Goal: Information Seeking & Learning: Learn about a topic

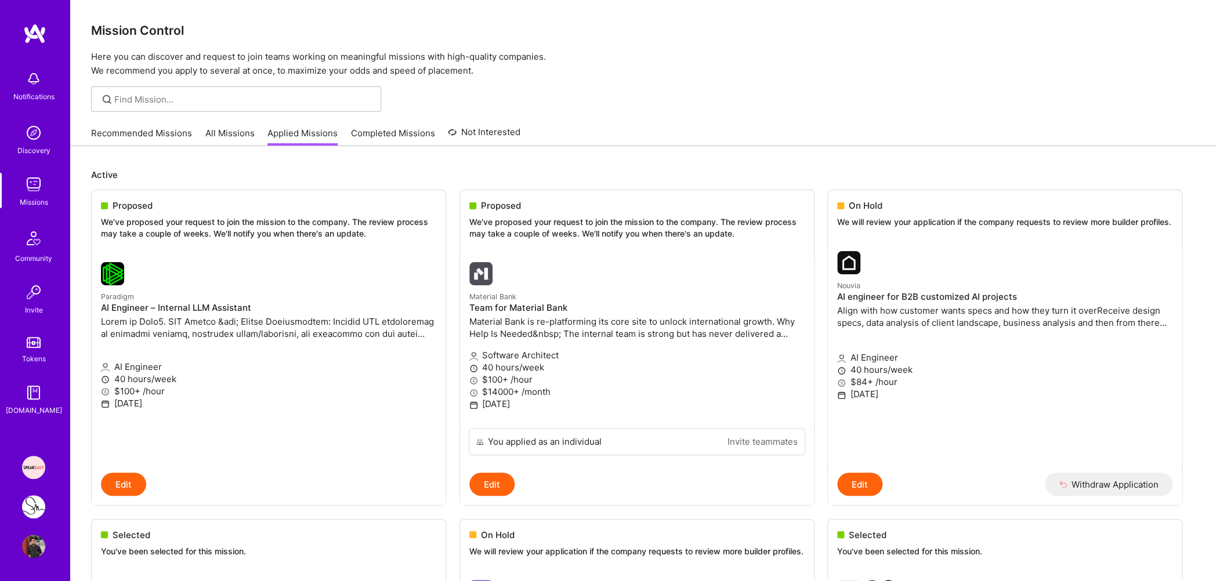
click at [148, 140] on link "Recommended Missions" at bounding box center [141, 136] width 101 height 19
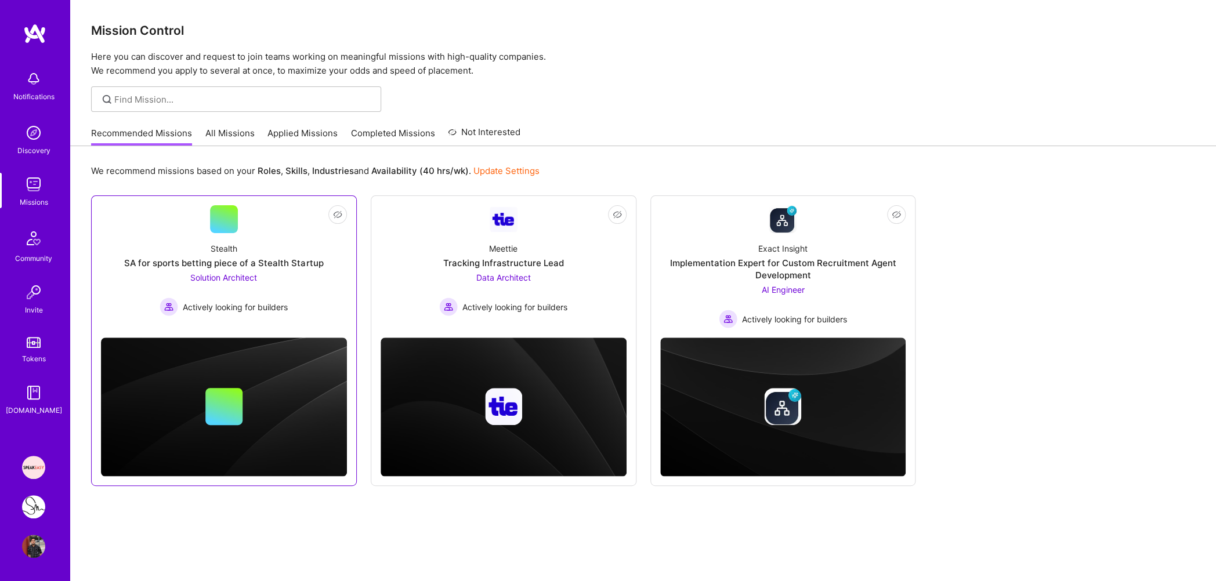
click at [285, 252] on div "Stealth SA for sports betting piece of a Stealth Startup Solution Architect Act…" at bounding box center [224, 274] width 246 height 83
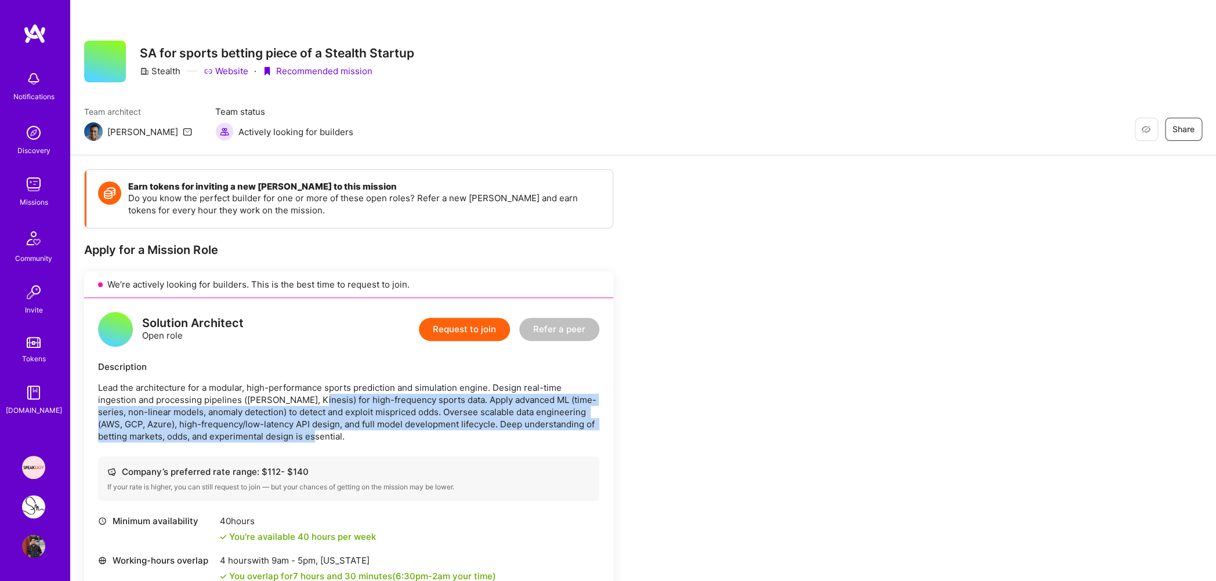
drag, startPoint x: 268, startPoint y: 403, endPoint x: 328, endPoint y: 435, distance: 68.0
click at [328, 435] on p "Lead the architecture for a modular, high-performance sports prediction and sim…" at bounding box center [348, 412] width 501 height 61
click at [296, 419] on p "Lead the architecture for a modular, high-performance sports prediction and sim…" at bounding box center [348, 412] width 501 height 61
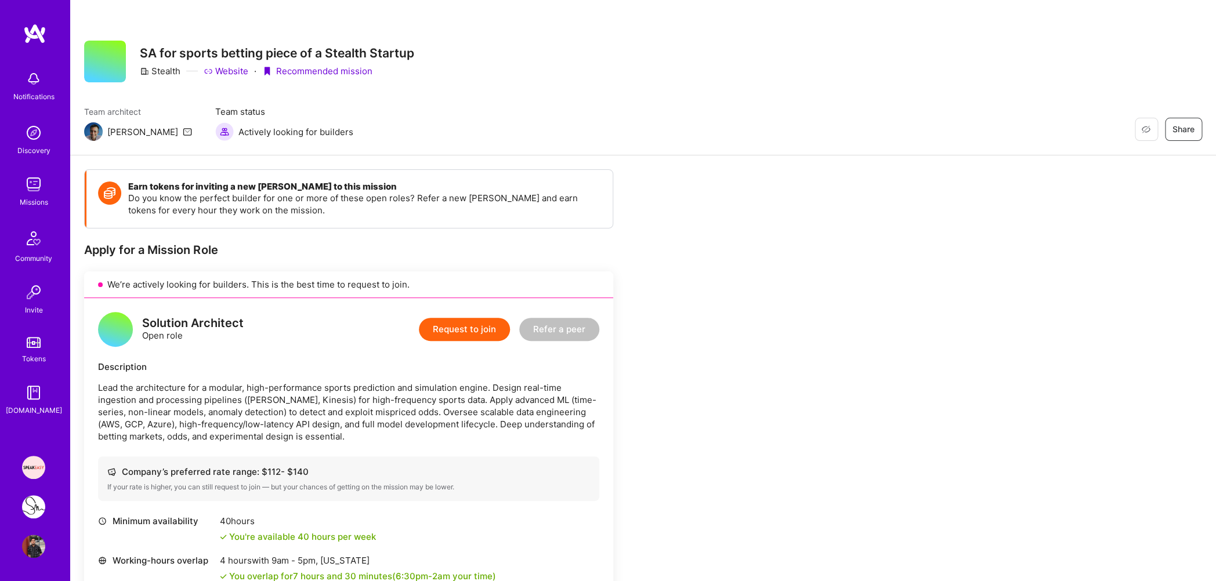
click at [295, 432] on p "Lead the architecture for a modular, high-performance sports prediction and sim…" at bounding box center [348, 412] width 501 height 61
click at [280, 432] on p "Lead the architecture for a modular, high-performance sports prediction and sim…" at bounding box center [348, 412] width 501 height 61
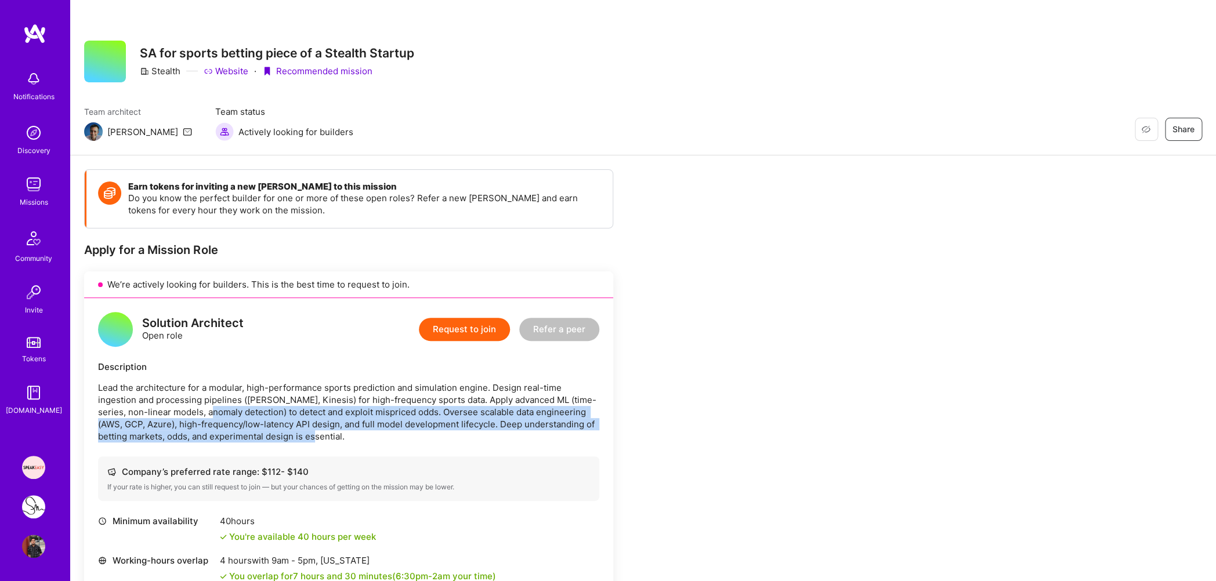
drag, startPoint x: 280, startPoint y: 432, endPoint x: 168, endPoint y: 393, distance: 118.6
click at [176, 412] on p "Lead the architecture for a modular, high-performance sports prediction and sim…" at bounding box center [348, 412] width 501 height 61
click at [17, 187] on link "Missions" at bounding box center [34, 190] width 72 height 35
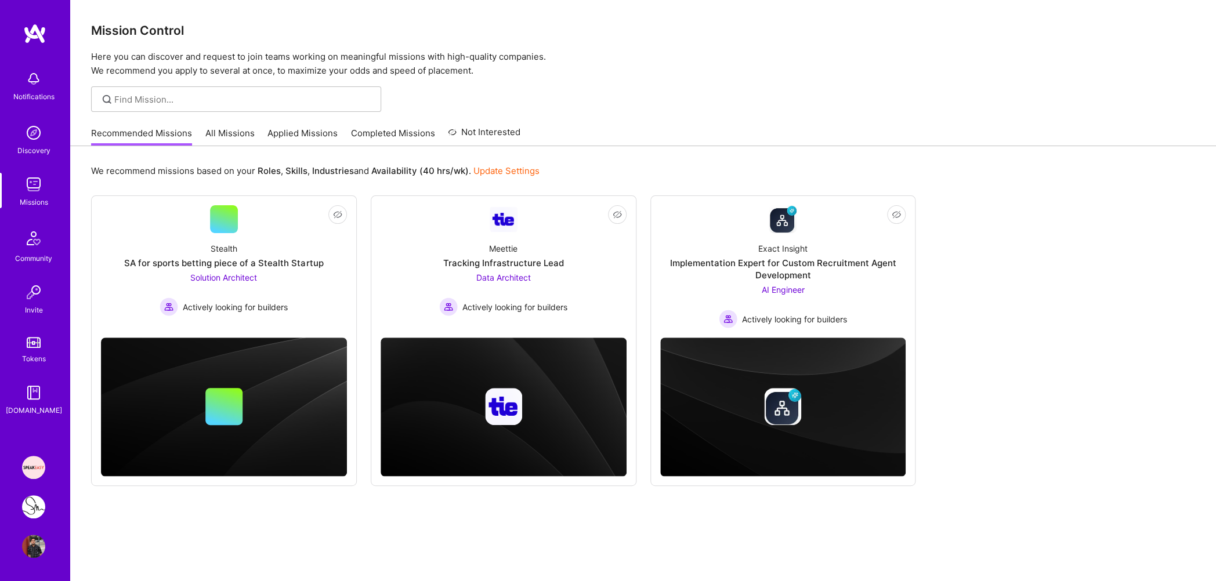
click at [287, 131] on link "Applied Missions" at bounding box center [303, 136] width 70 height 19
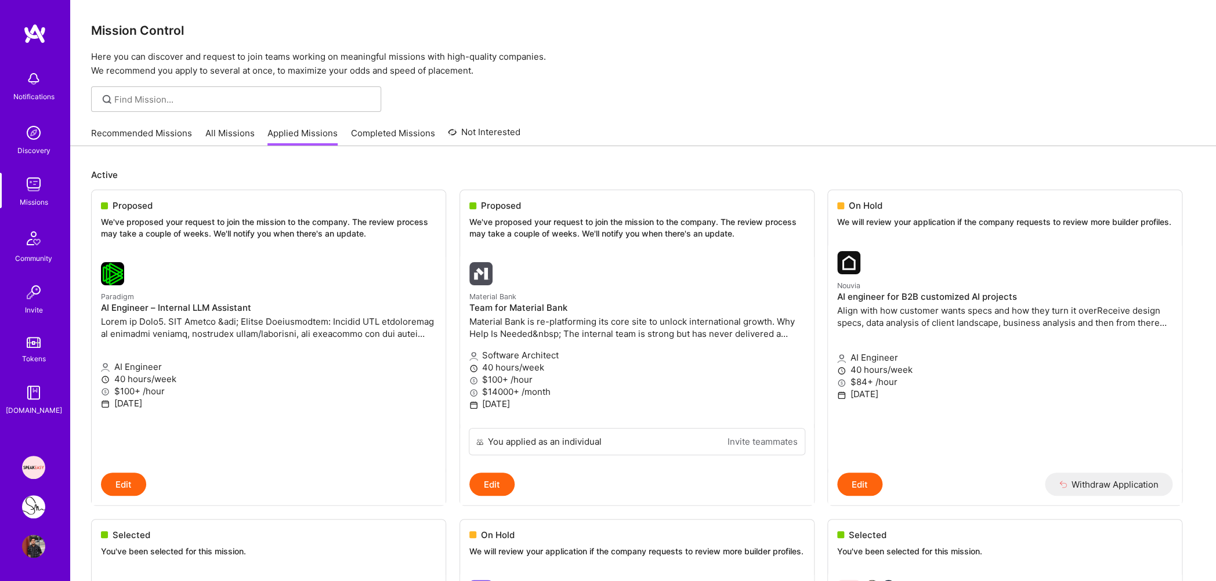
click at [35, 509] on img at bounding box center [33, 507] width 23 height 23
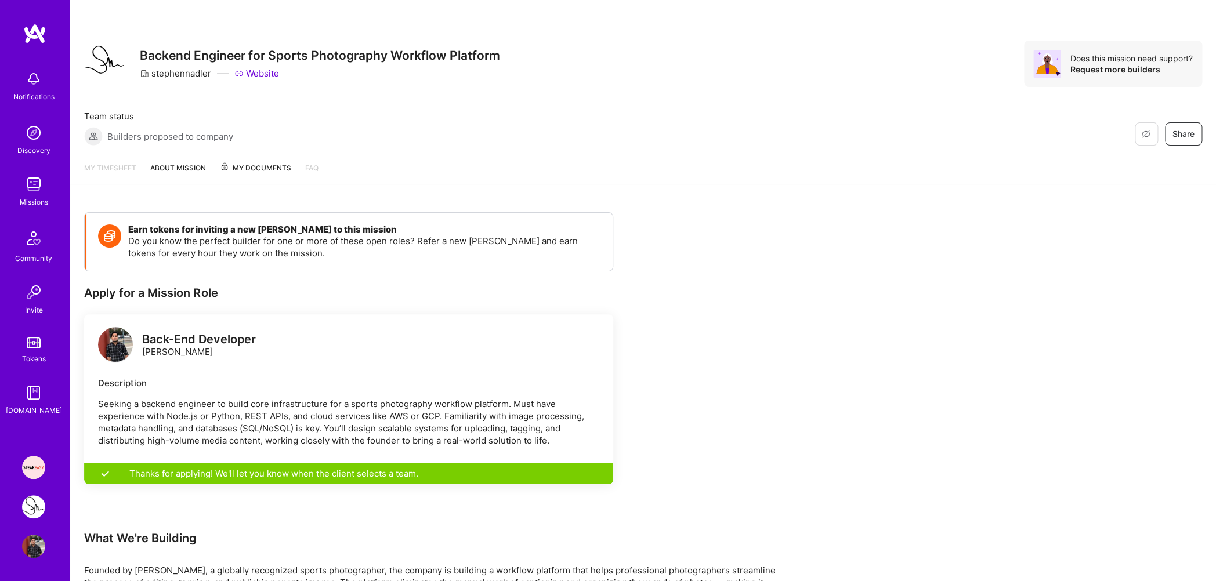
click at [28, 465] on img at bounding box center [33, 467] width 23 height 23
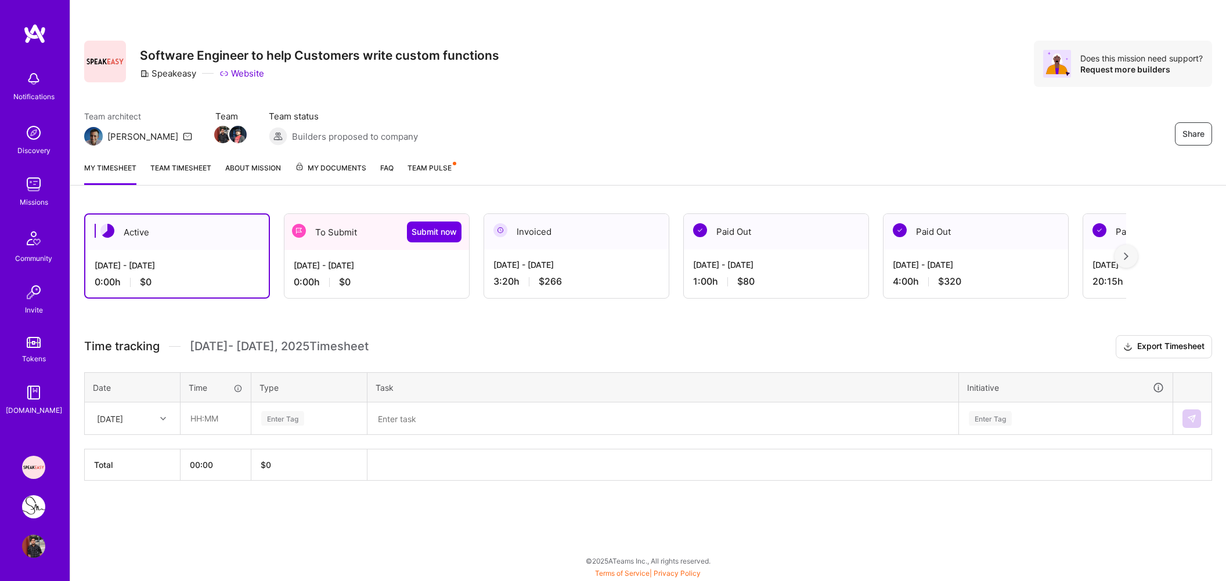
click at [42, 507] on img at bounding box center [33, 507] width 23 height 23
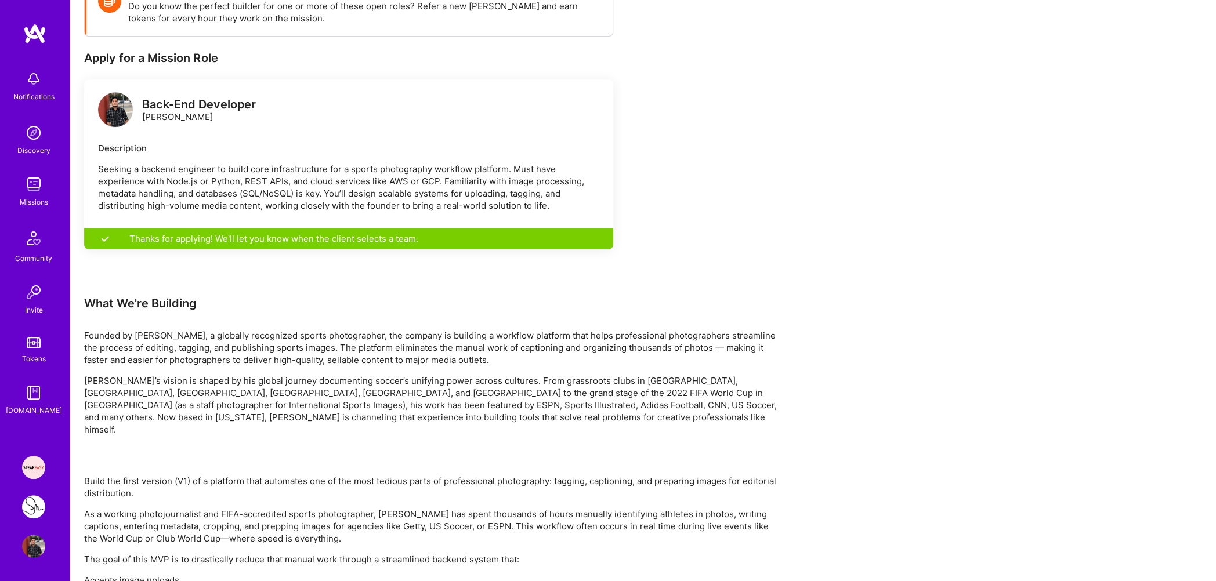
scroll to position [481, 0]
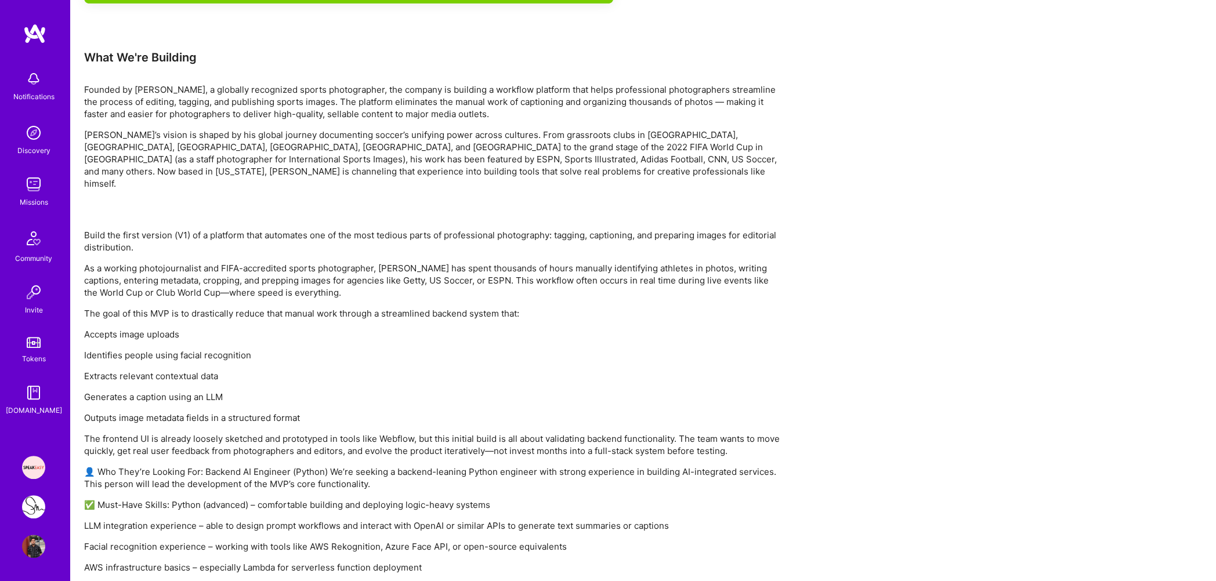
click at [186, 349] on p "Identifies people using facial recognition" at bounding box center [432, 355] width 696 height 12
click at [164, 370] on p "Extracts relevant contextual data" at bounding box center [432, 376] width 696 height 12
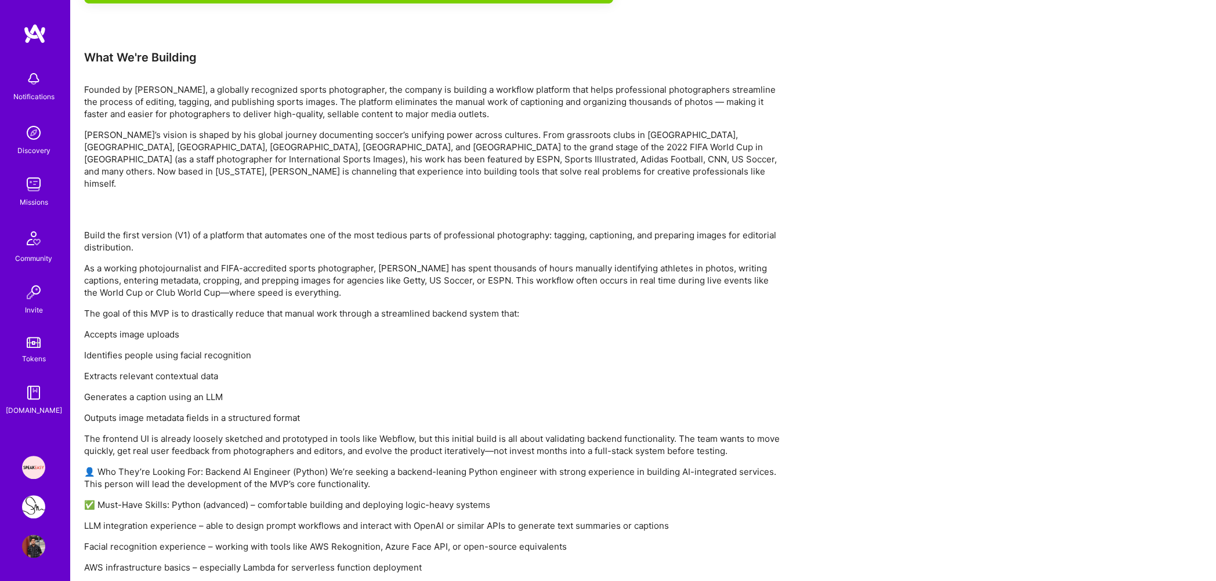
click at [164, 370] on p "Extracts relevant contextual data" at bounding box center [432, 376] width 696 height 12
click at [154, 391] on p "Generates a caption using an LLM" at bounding box center [432, 397] width 696 height 12
click at [152, 357] on div "Build the first version (V1) of a platform that automates one of the most tedio…" at bounding box center [432, 474] width 696 height 491
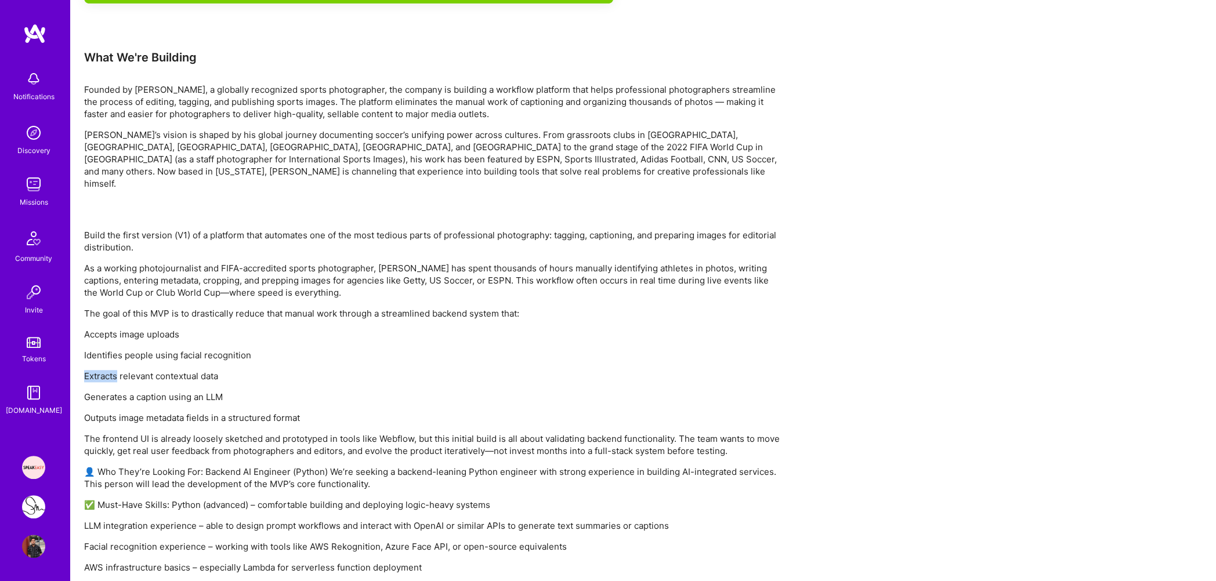
click at [152, 357] on div "Build the first version (V1) of a platform that automates one of the most tedio…" at bounding box center [432, 474] width 696 height 491
click at [152, 349] on p "Identifies people using facial recognition" at bounding box center [432, 355] width 696 height 12
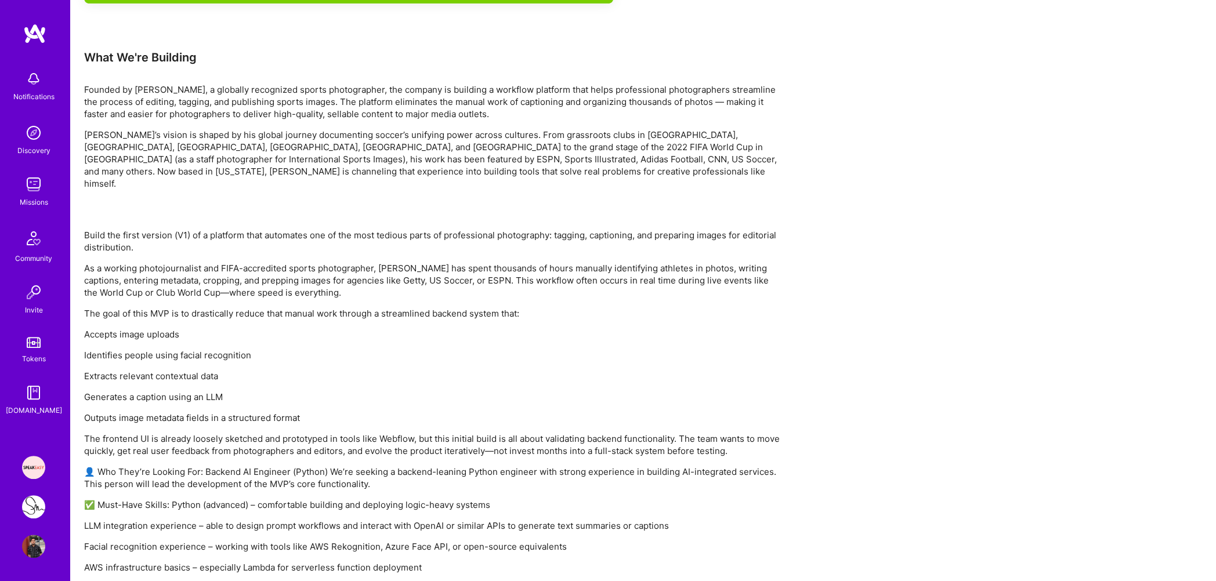
click at [149, 328] on p "Accepts image uploads" at bounding box center [432, 334] width 696 height 12
click at [149, 308] on p "The goal of this MVP is to drastically reduce that manual work through a stream…" at bounding box center [432, 314] width 696 height 12
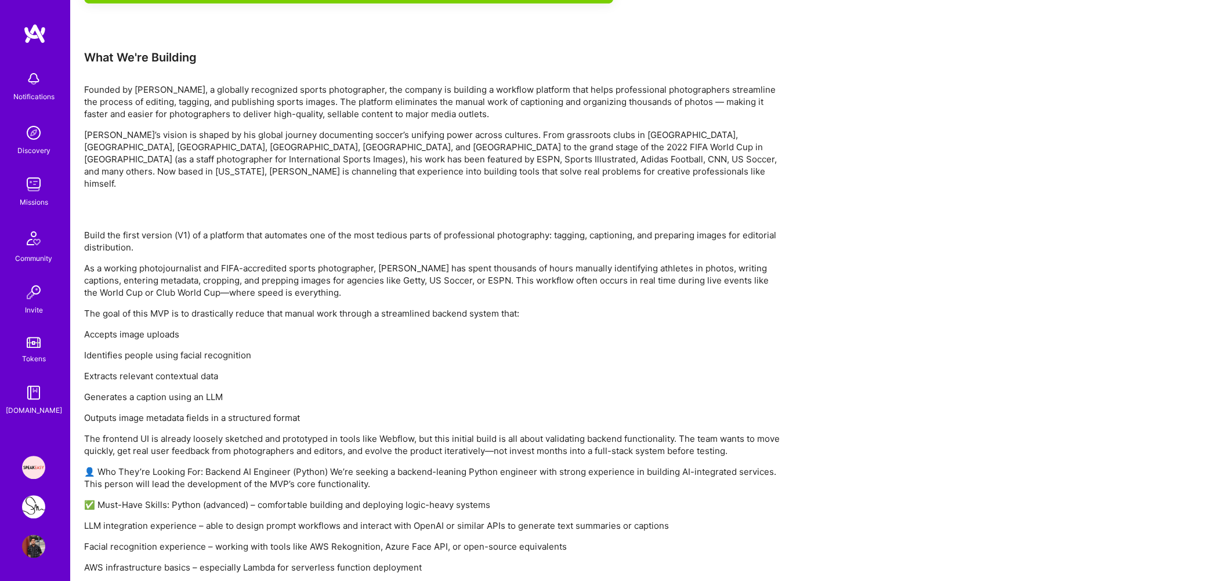
click at [149, 308] on p "The goal of this MVP is to drastically reduce that manual work through a stream…" at bounding box center [432, 314] width 696 height 12
click at [168, 262] on p "As a working photojournalist and FIFA-accredited sports photographer, [PERSON_N…" at bounding box center [432, 280] width 696 height 37
click at [213, 266] on p "As a working photojournalist and FIFA-accredited sports photographer, [PERSON_N…" at bounding box center [432, 280] width 696 height 37
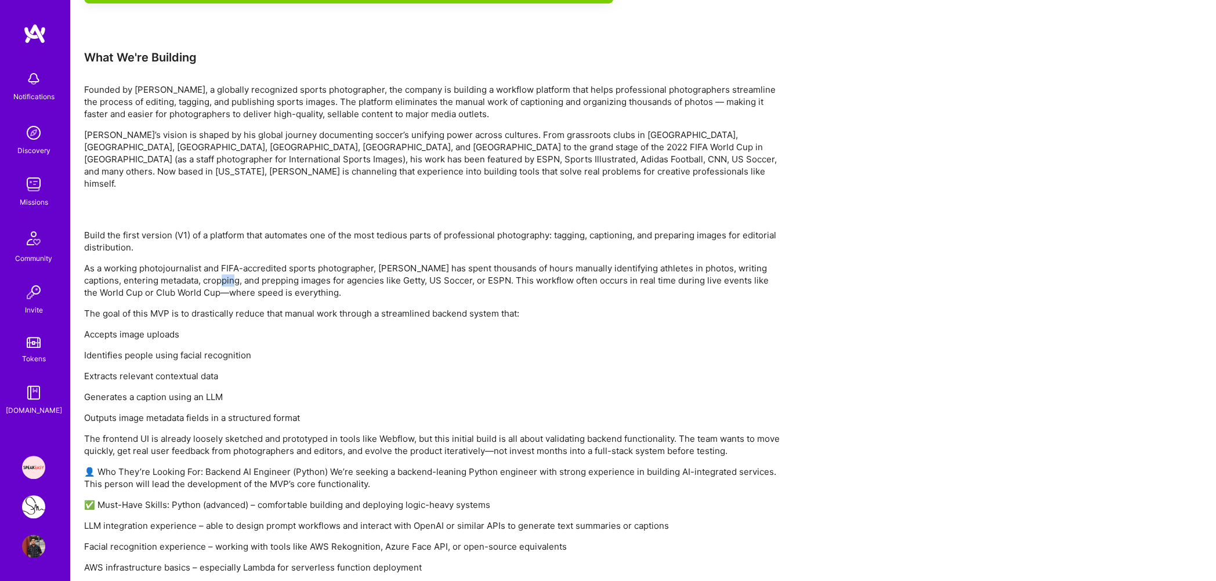
click at [213, 266] on p "As a working photojournalist and FIFA-accredited sports photographer, [PERSON_N…" at bounding box center [432, 280] width 696 height 37
click at [205, 308] on p "The goal of this MVP is to drastically reduce that manual work through a stream…" at bounding box center [432, 314] width 696 height 12
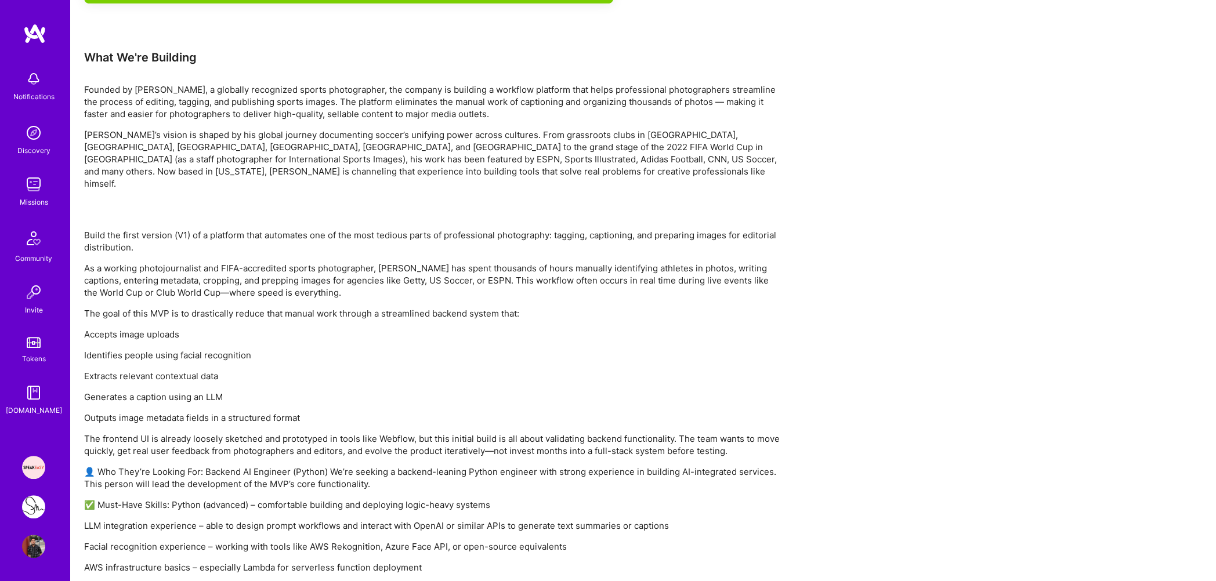
click at [175, 328] on p "Accepts image uploads" at bounding box center [432, 334] width 696 height 12
click at [169, 349] on p "Identifies people using facial recognition" at bounding box center [432, 355] width 696 height 12
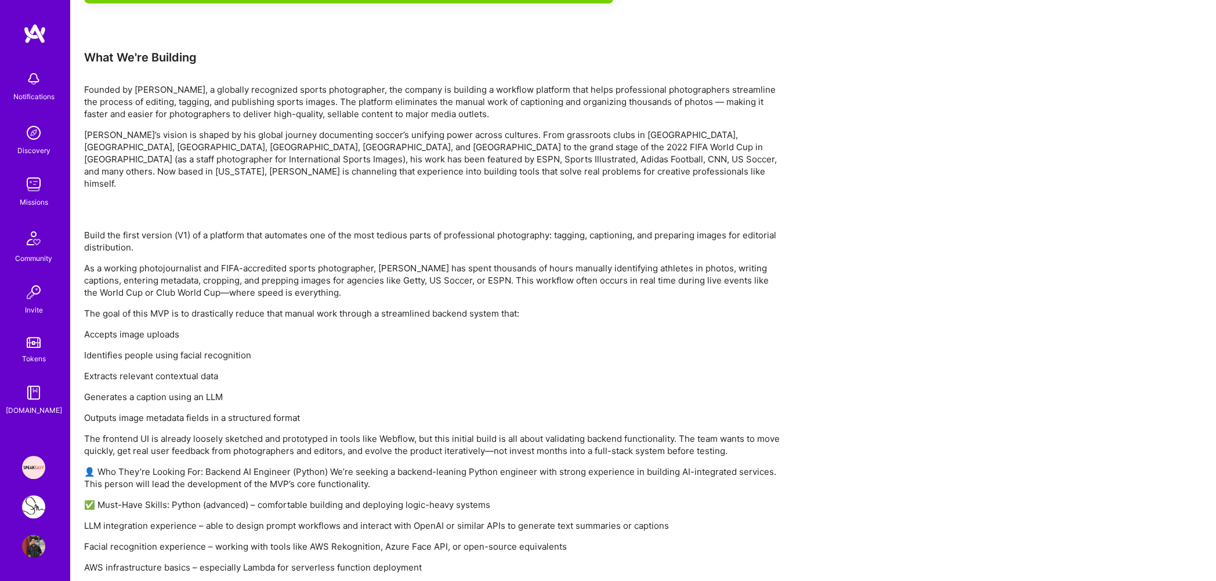
click at [169, 349] on p "Identifies people using facial recognition" at bounding box center [432, 355] width 696 height 12
click at [157, 370] on p "Extracts relevant contextual data" at bounding box center [432, 376] width 696 height 12
click at [151, 391] on p "Generates a caption using an LLM" at bounding box center [432, 397] width 696 height 12
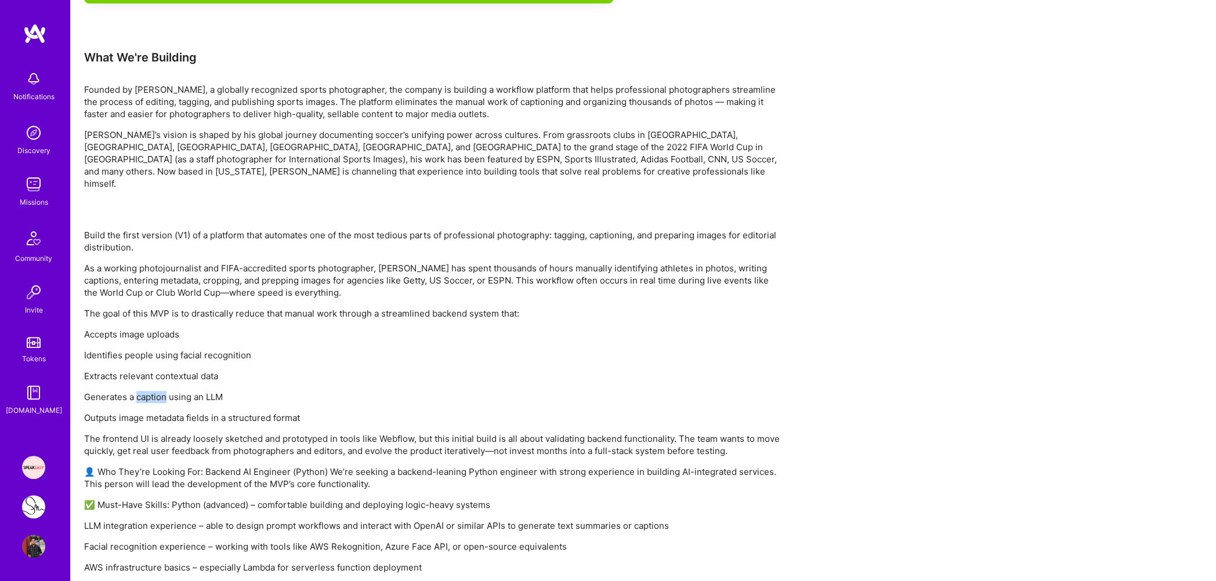
click at [151, 391] on p "Generates a caption using an LLM" at bounding box center [432, 397] width 696 height 12
click at [159, 370] on p "Extracts relevant contextual data" at bounding box center [432, 376] width 696 height 12
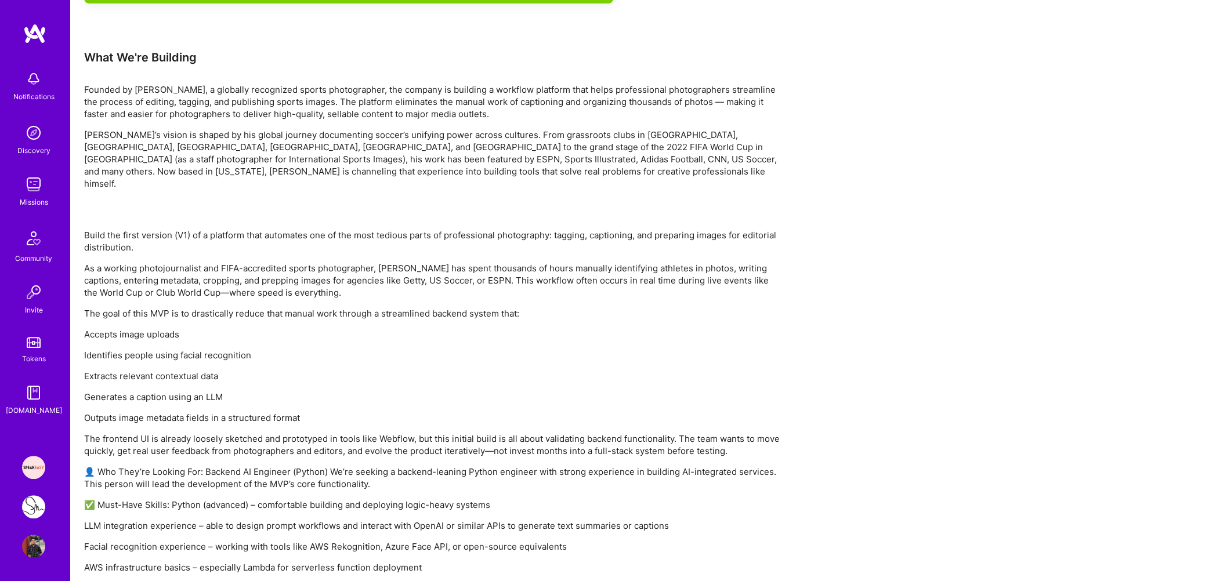
click at [168, 349] on p "Identifies people using facial recognition" at bounding box center [432, 355] width 696 height 12
click at [156, 370] on p "Extracts relevant contextual data" at bounding box center [432, 376] width 696 height 12
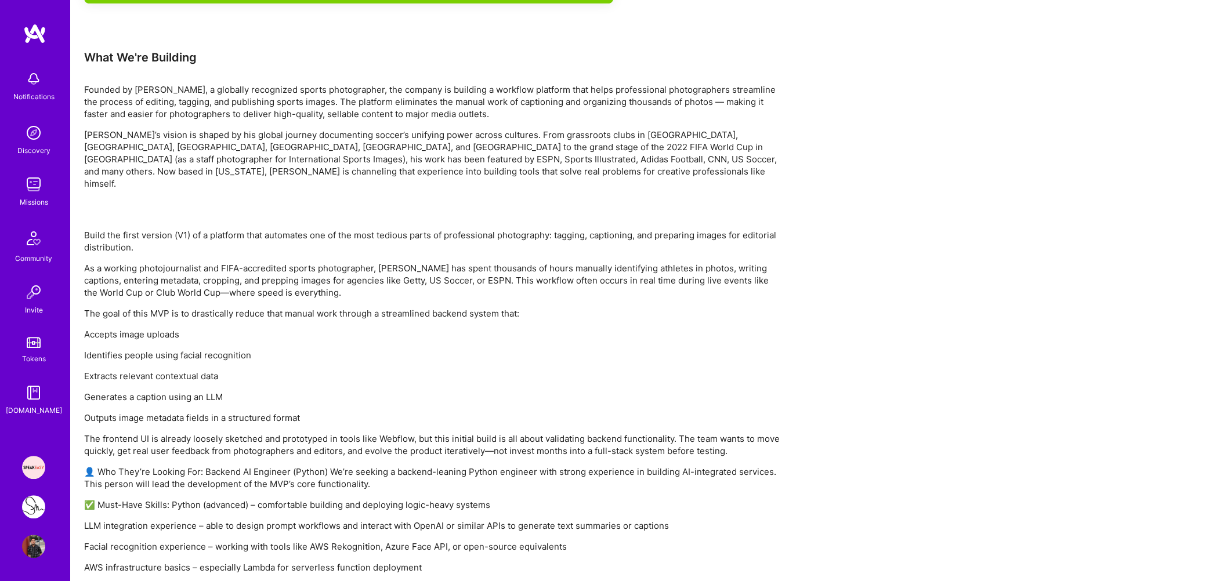
click at [156, 370] on p "Extracts relevant contextual data" at bounding box center [432, 376] width 696 height 12
click at [152, 377] on div "Build the first version (V1) of a platform that automates one of the most tedio…" at bounding box center [432, 474] width 696 height 491
click at [156, 412] on p "Outputs image metadata fields in a structured format" at bounding box center [432, 418] width 696 height 12
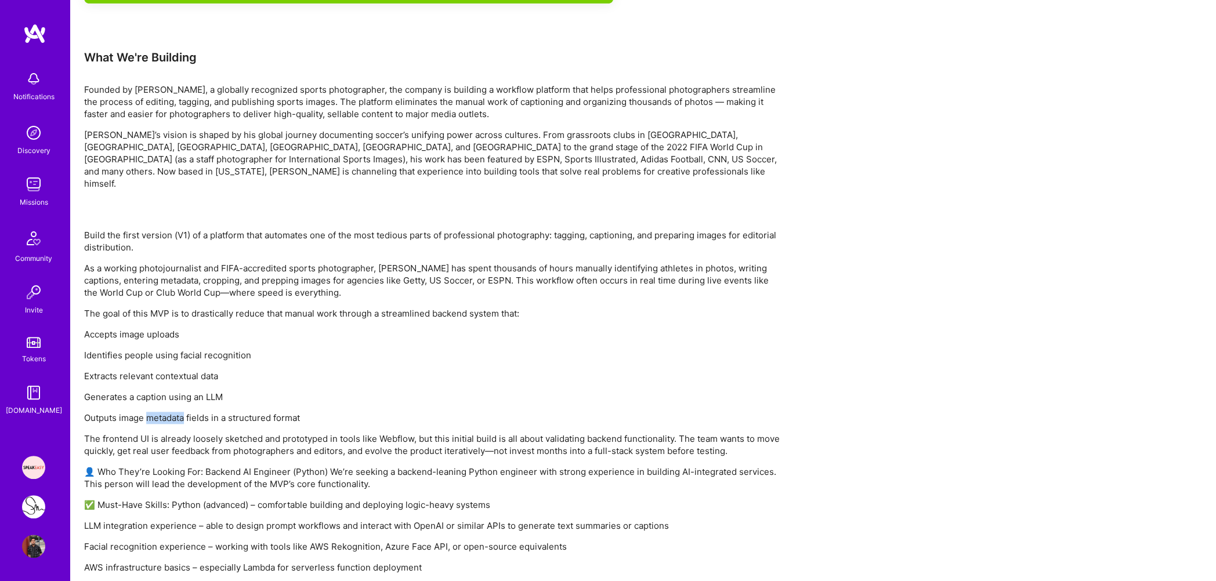
click at [156, 412] on p "Outputs image metadata fields in a structured format" at bounding box center [432, 418] width 696 height 12
click at [146, 433] on p "The frontend UI is already loosely sketched and prototyped in tools like Webflo…" at bounding box center [432, 445] width 696 height 24
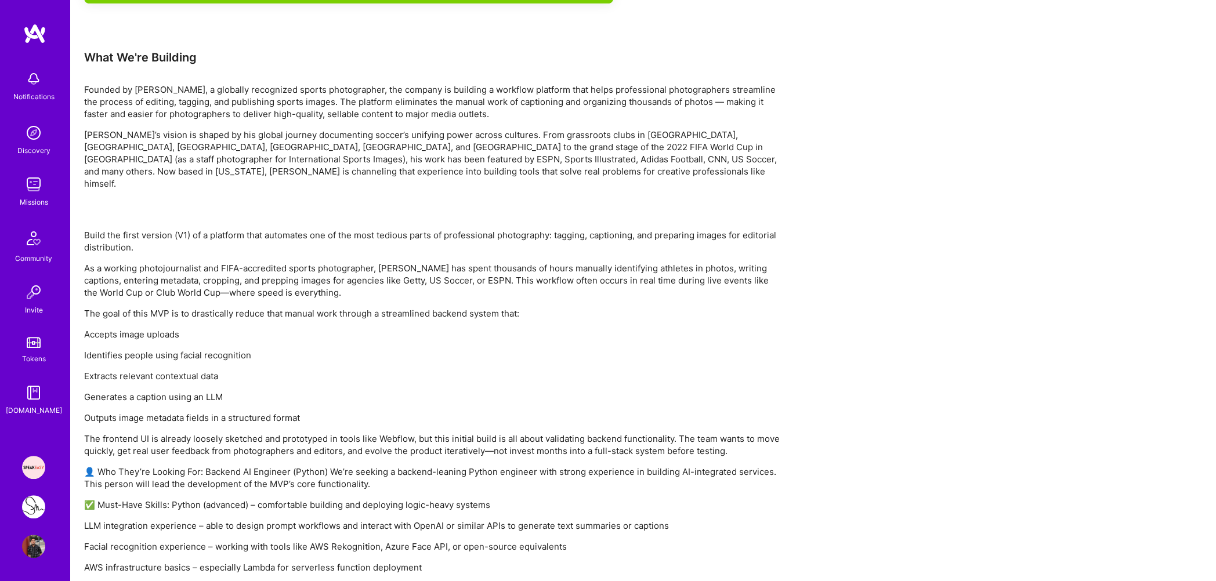
click at [151, 412] on p "Outputs image metadata fields in a structured format" at bounding box center [432, 418] width 696 height 12
click at [204, 412] on p "Outputs image metadata fields in a structured format" at bounding box center [432, 418] width 696 height 12
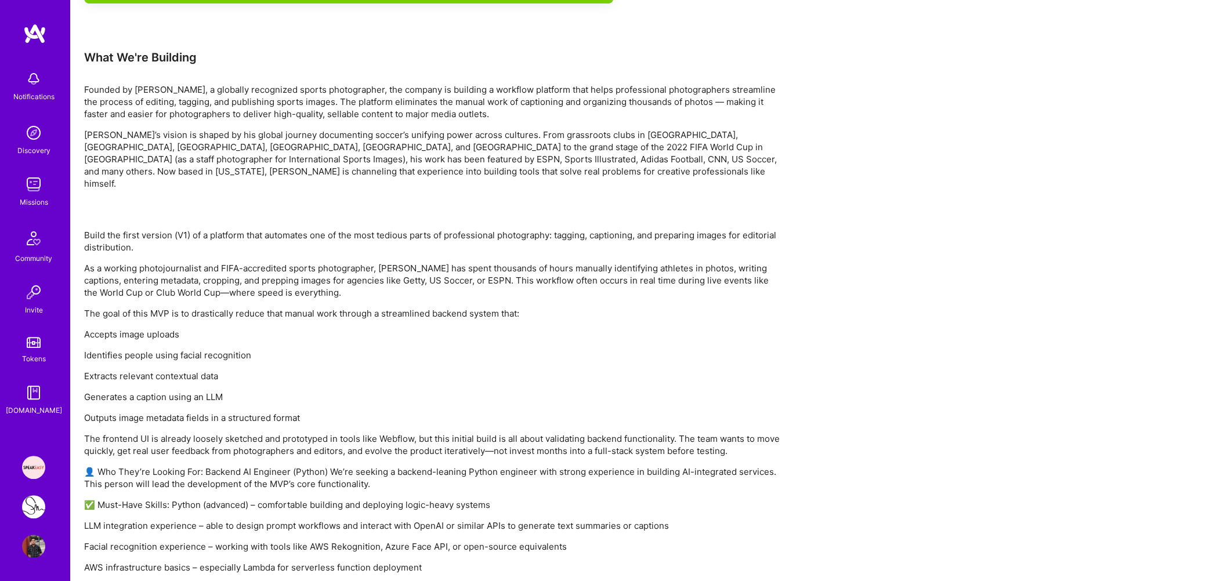
click at [204, 412] on p "Outputs image metadata fields in a structured format" at bounding box center [432, 418] width 696 height 12
click at [190, 433] on p "The frontend UI is already loosely sketched and prototyped in tools like Webflo…" at bounding box center [432, 445] width 696 height 24
click at [225, 437] on p "The frontend UI is already loosely sketched and prototyped in tools like Webflo…" at bounding box center [432, 445] width 696 height 24
